Goal: Task Accomplishment & Management: Complete application form

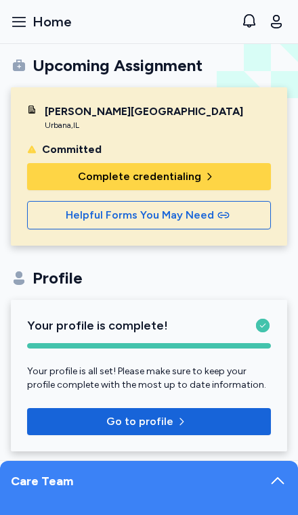
click at [127, 175] on span "Complete credentialing" at bounding box center [139, 177] width 123 height 16
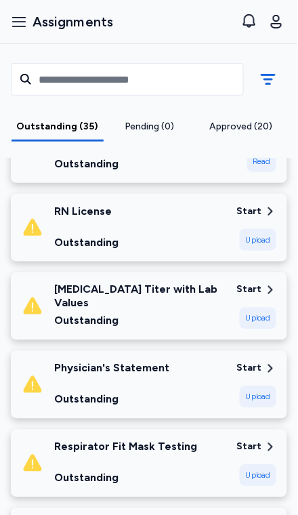
scroll to position [507, 0]
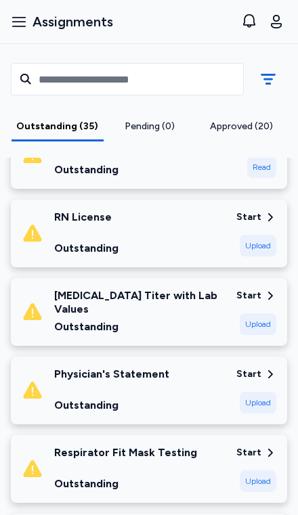
click at [259, 314] on div "Upload" at bounding box center [258, 325] width 37 height 22
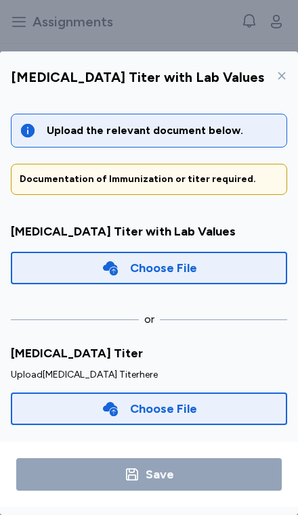
click at [236, 252] on div "Choose File" at bounding box center [149, 268] width 276 height 33
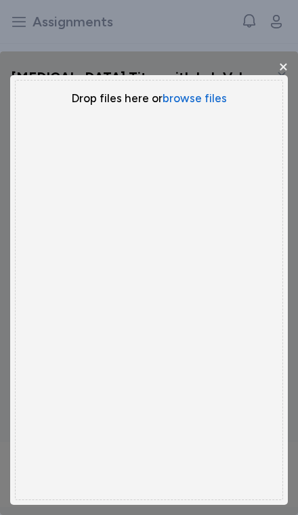
click at [201, 91] on button "browse files" at bounding box center [195, 99] width 64 height 16
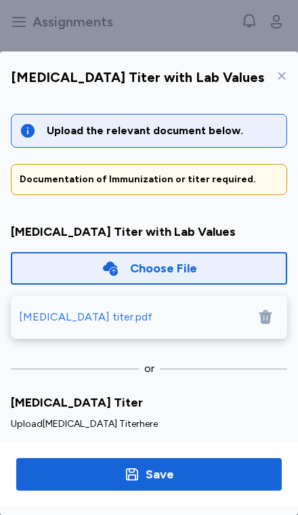
click at [218, 484] on span "Save" at bounding box center [149, 474] width 244 height 19
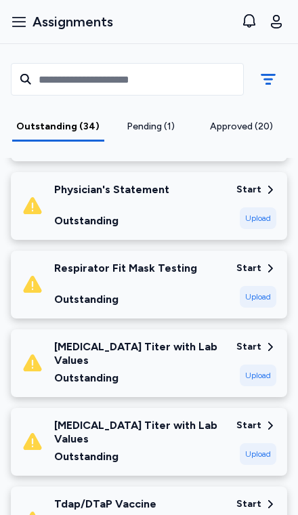
scroll to position [621, 0]
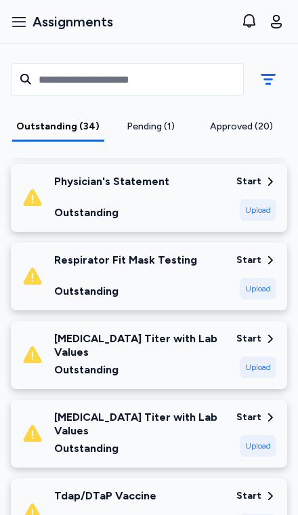
click at [255, 356] on div "Upload" at bounding box center [258, 367] width 37 height 22
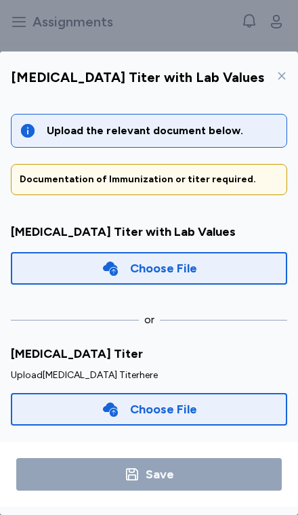
click at [232, 252] on div "Choose File" at bounding box center [149, 268] width 276 height 33
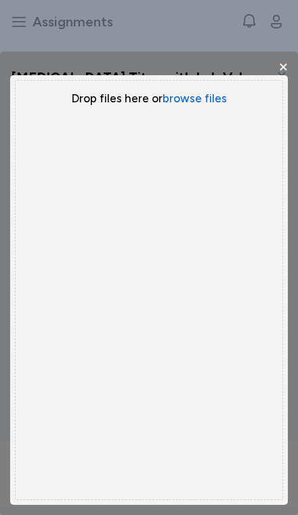
click at [196, 91] on button "browse files" at bounding box center [195, 99] width 64 height 16
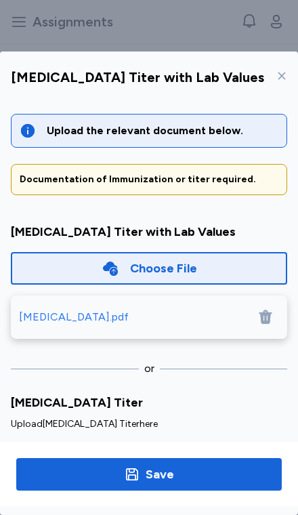
click at [211, 484] on span "Save" at bounding box center [149, 474] width 244 height 19
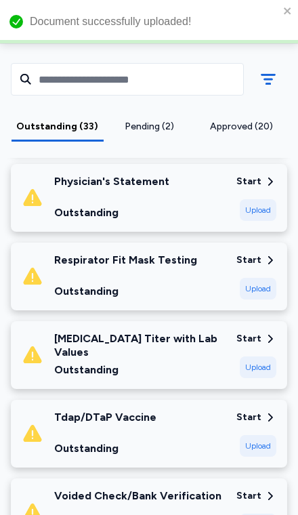
click at [255, 356] on div "Upload" at bounding box center [258, 367] width 37 height 22
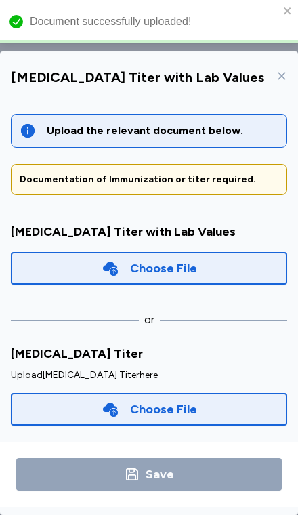
click at [243, 252] on div "Choose File" at bounding box center [149, 268] width 276 height 33
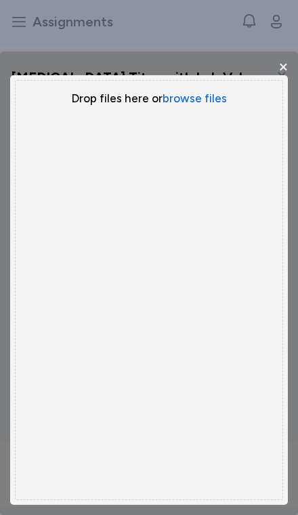
click at [200, 91] on button "browse files" at bounding box center [195, 99] width 64 height 16
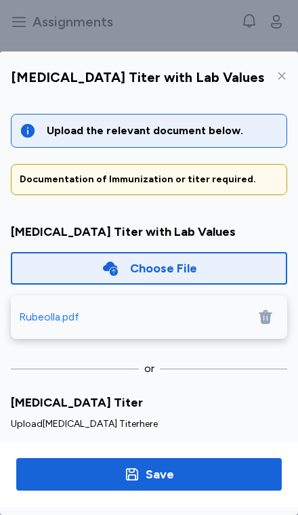
click at [217, 484] on span "Save" at bounding box center [149, 474] width 244 height 19
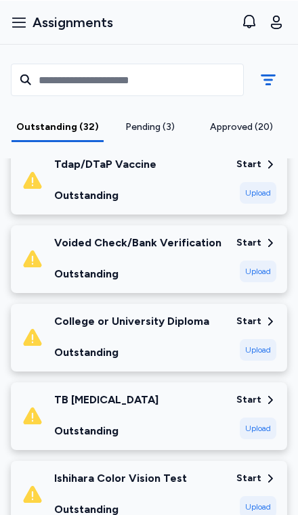
scroll to position [813, 0]
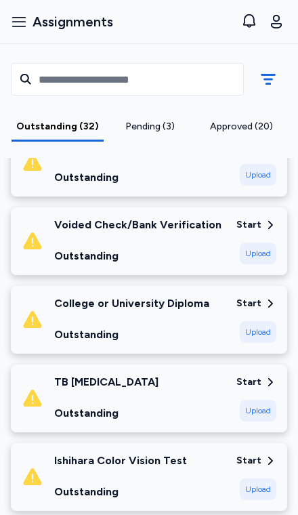
click at [248, 400] on div "Upload" at bounding box center [258, 411] width 37 height 22
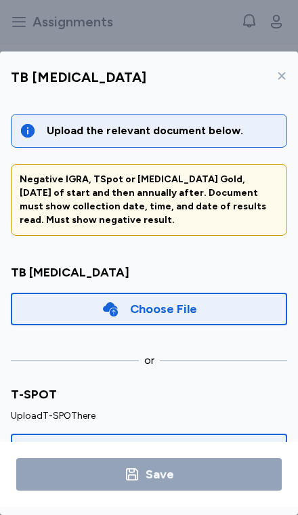
click at [239, 293] on div "Choose File" at bounding box center [149, 309] width 276 height 33
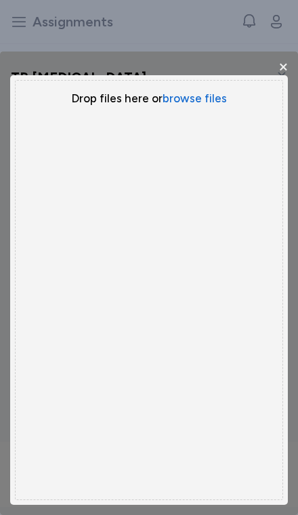
click at [214, 91] on button "browse files" at bounding box center [195, 99] width 64 height 16
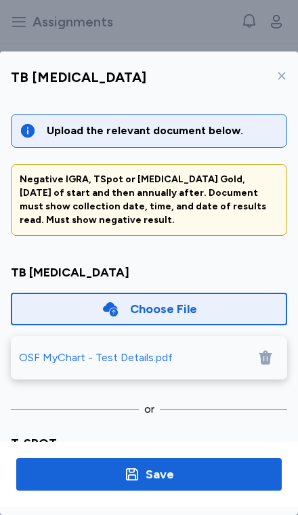
click at [54, 349] on div "OSF MyChart - Test Details.pdf" at bounding box center [96, 357] width 154 height 16
click at [82, 484] on span "Save" at bounding box center [149, 474] width 244 height 19
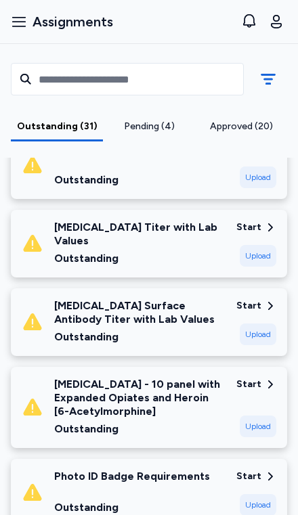
scroll to position [1034, 0]
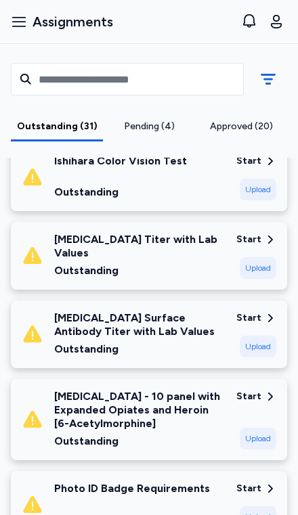
click at [260, 257] on div "Upload" at bounding box center [258, 268] width 37 height 22
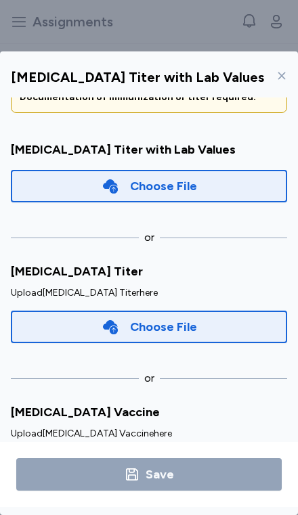
scroll to position [81, 0]
